Goal: Task Accomplishment & Management: Complete application form

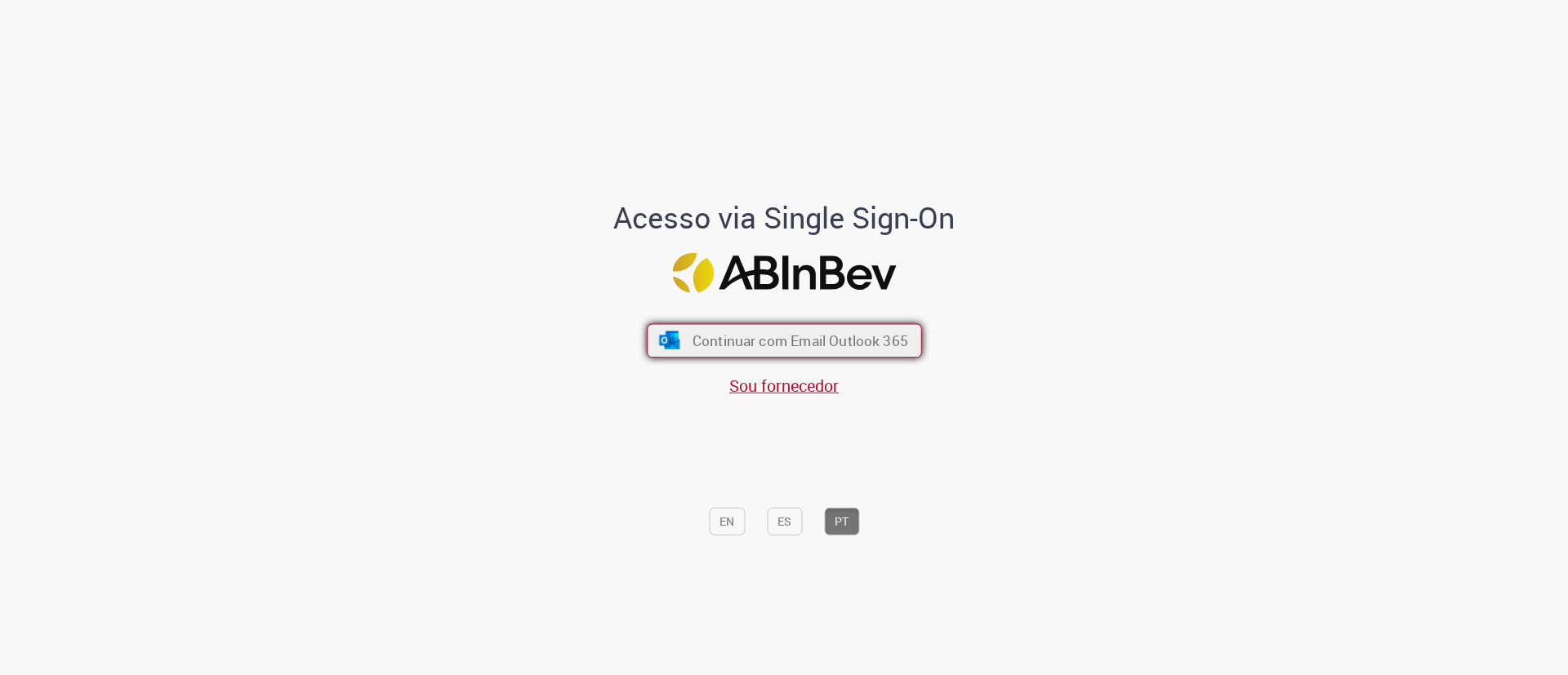
click at [705, 332] on span "Continuar com Email Outlook 365" at bounding box center [799, 341] width 216 height 19
